Goal: Information Seeking & Learning: Learn about a topic

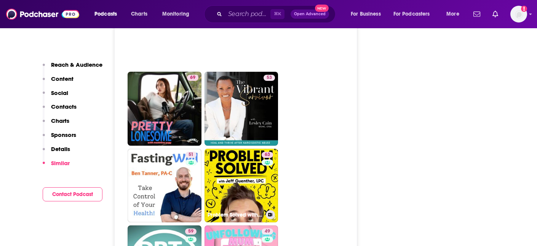
scroll to position [2303, 0]
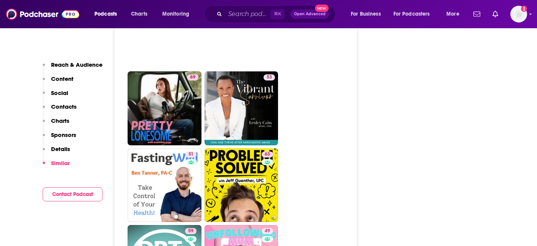
click at [57, 118] on p "Charts" at bounding box center [60, 120] width 18 height 7
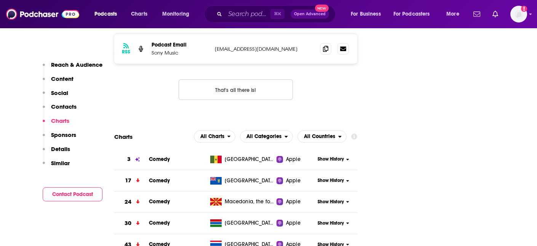
scroll to position [738, 0]
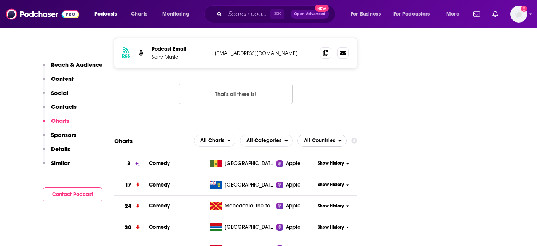
click at [322, 138] on span "All Countries" at bounding box center [319, 140] width 31 height 5
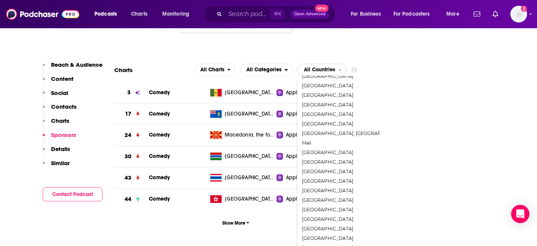
scroll to position [214, 0]
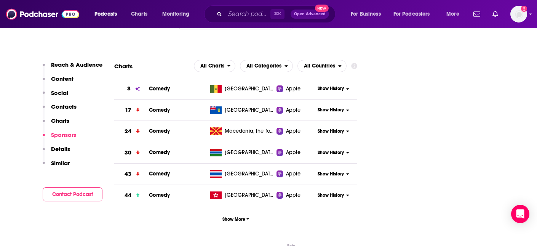
scroll to position [811, 0]
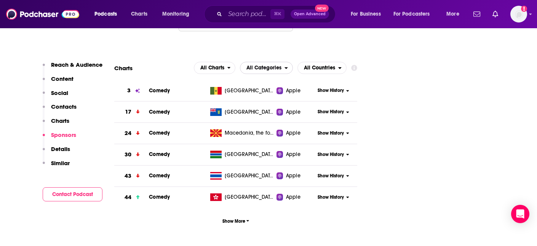
click at [259, 65] on span "All Categories" at bounding box center [263, 67] width 35 height 5
click at [257, 77] on div "All Categories" at bounding box center [266, 81] width 47 height 9
click at [216, 65] on span "All Charts" at bounding box center [212, 67] width 24 height 5
click at [317, 65] on span "All Countries" at bounding box center [319, 67] width 31 height 5
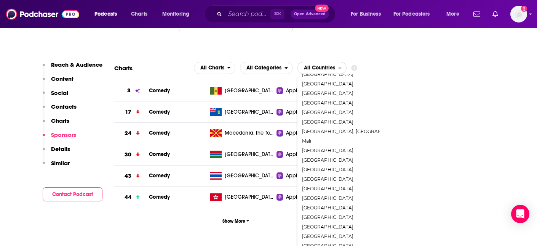
scroll to position [214, 0]
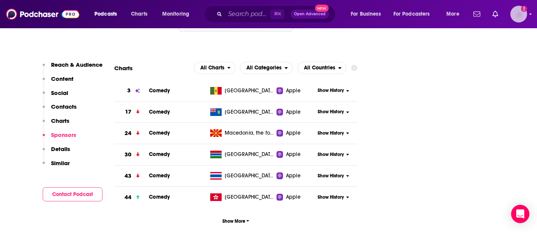
click at [521, 13] on img "Logged in as emma.garth" at bounding box center [518, 14] width 17 height 17
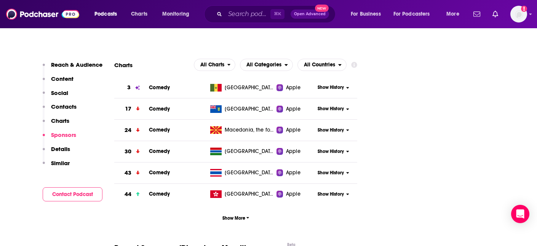
scroll to position [840, 0]
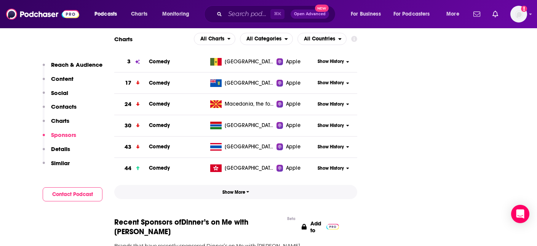
click at [236, 189] on span "Show More" at bounding box center [235, 191] width 27 height 5
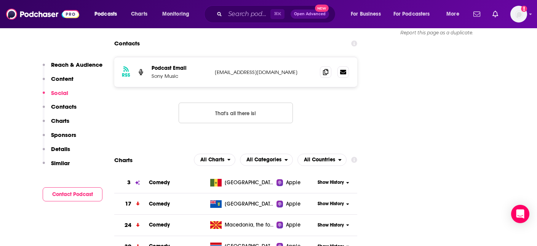
scroll to position [327, 0]
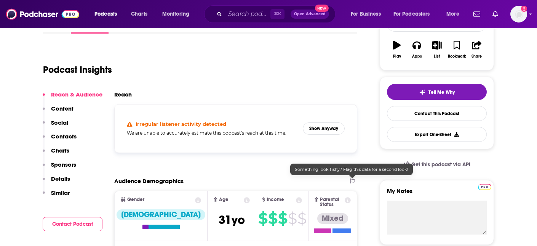
scroll to position [130, 0]
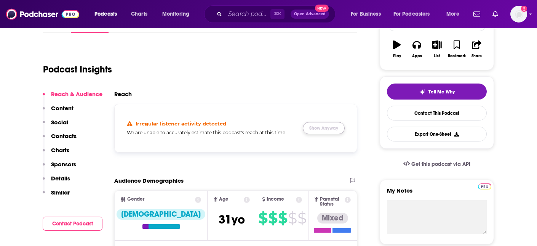
click at [321, 128] on button "Show Anyway" at bounding box center [324, 128] width 42 height 12
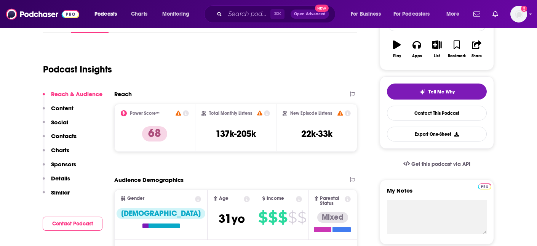
click at [67, 150] on p "Charts" at bounding box center [60, 149] width 18 height 7
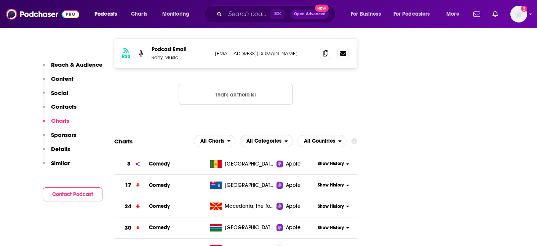
scroll to position [738, 0]
click at [322, 138] on span "All Countries" at bounding box center [319, 140] width 31 height 5
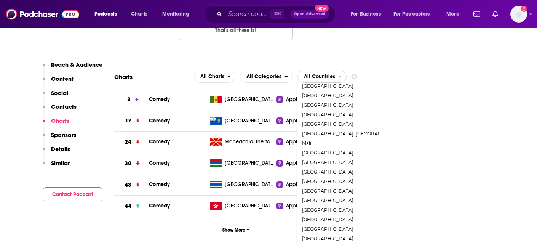
scroll to position [865, 0]
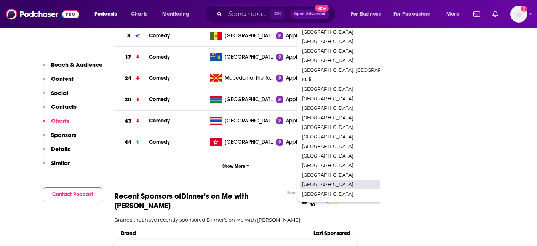
click at [334, 182] on span "[GEOGRAPHIC_DATA]" at bounding box center [354, 184] width 105 height 5
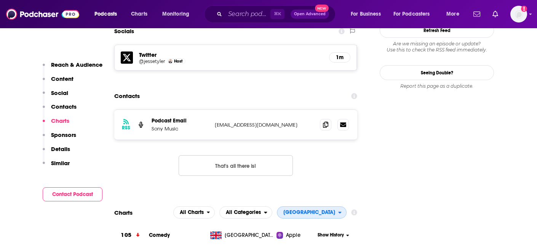
scroll to position [662, 0]
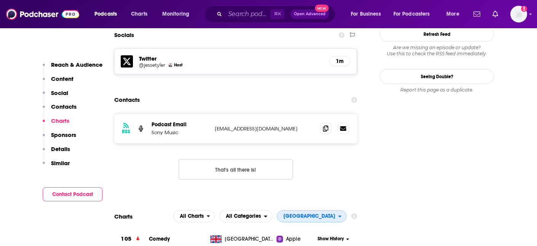
click at [319, 213] on span "[GEOGRAPHIC_DATA]" at bounding box center [309, 215] width 52 height 5
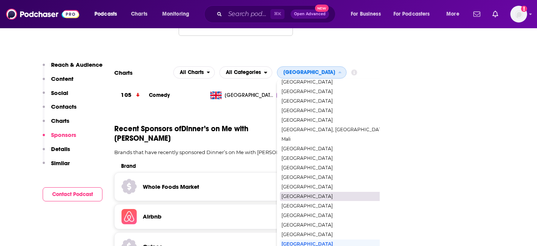
scroll to position [808, 0]
